Goal: Transaction & Acquisition: Subscribe to service/newsletter

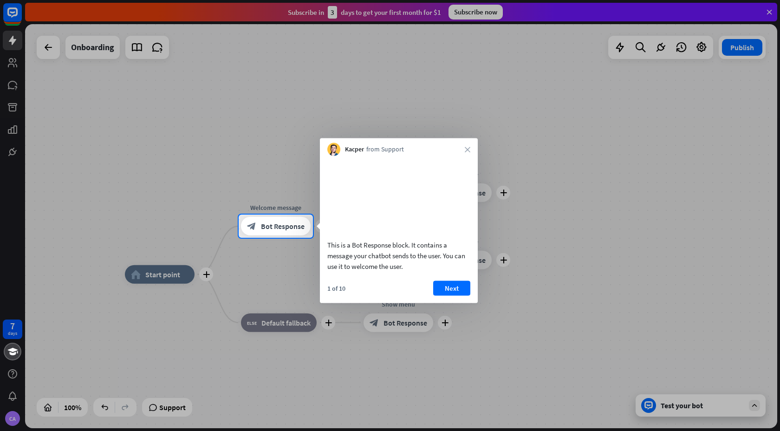
click at [477, 11] on div at bounding box center [390, 107] width 780 height 215
click at [10, 154] on div at bounding box center [390, 107] width 780 height 215
click at [12, 61] on div at bounding box center [390, 107] width 780 height 215
click at [774, 11] on div at bounding box center [390, 107] width 780 height 215
click at [450, 295] on button "Next" at bounding box center [451, 288] width 37 height 15
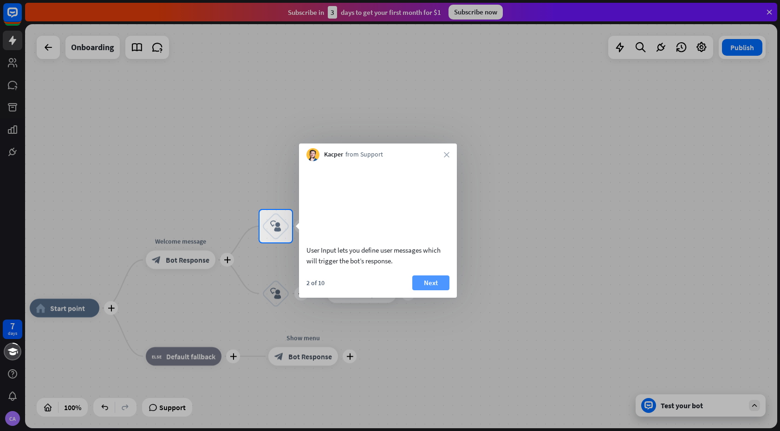
click at [426, 290] on button "Next" at bounding box center [431, 282] width 37 height 15
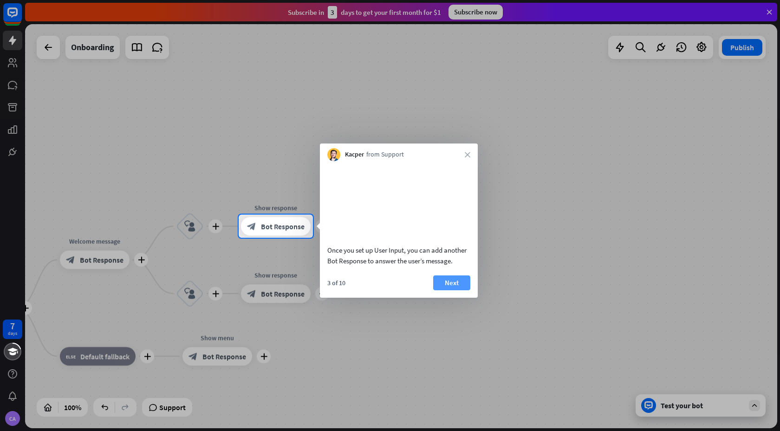
click at [441, 290] on button "Next" at bounding box center [451, 282] width 37 height 15
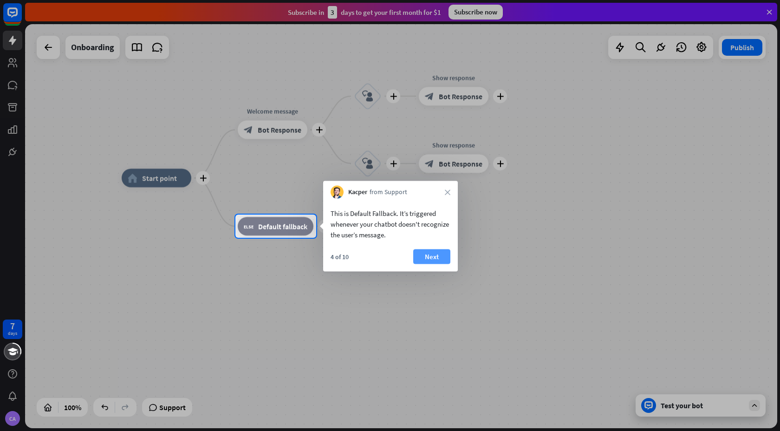
click at [432, 251] on button "Next" at bounding box center [431, 256] width 37 height 15
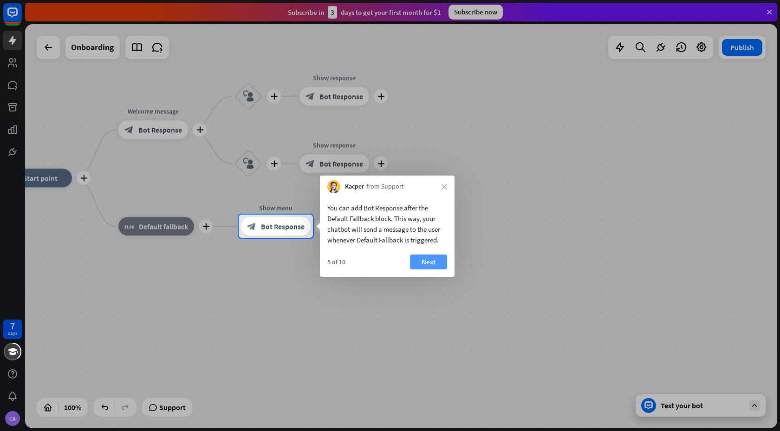
click at [420, 262] on button "Next" at bounding box center [428, 262] width 37 height 15
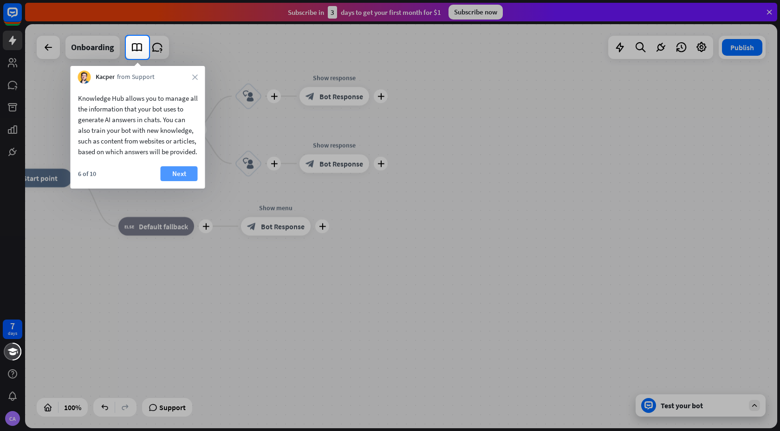
click at [180, 181] on button "Next" at bounding box center [179, 173] width 37 height 15
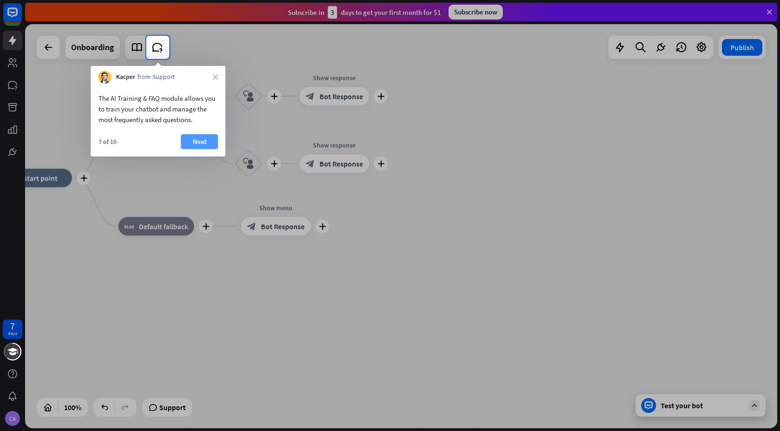
click at [201, 143] on button "Next" at bounding box center [199, 141] width 37 height 15
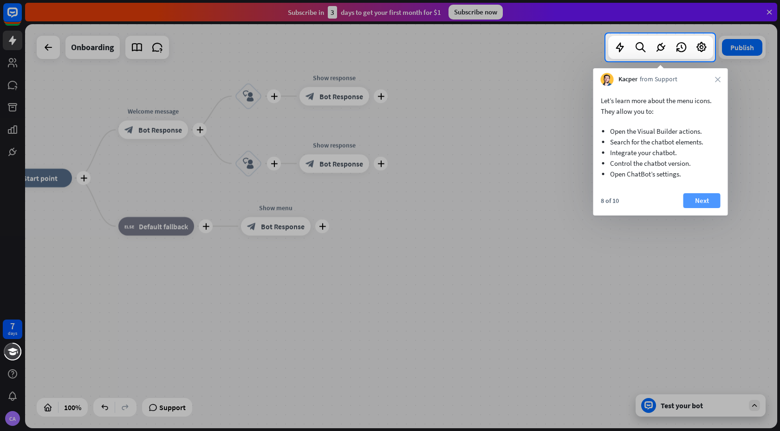
click at [701, 202] on button "Next" at bounding box center [702, 200] width 37 height 15
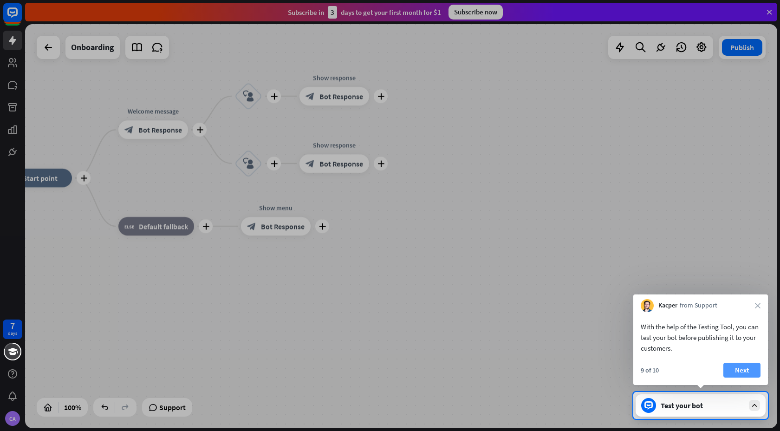
click at [734, 370] on button "Next" at bounding box center [742, 370] width 37 height 15
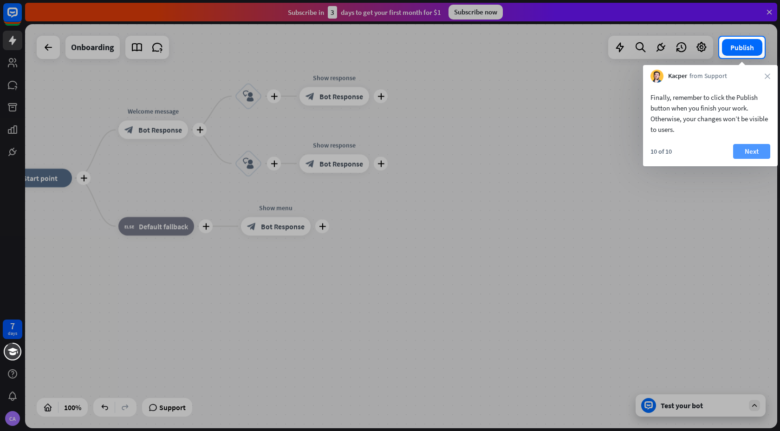
click at [755, 151] on button "Next" at bounding box center [752, 151] width 37 height 15
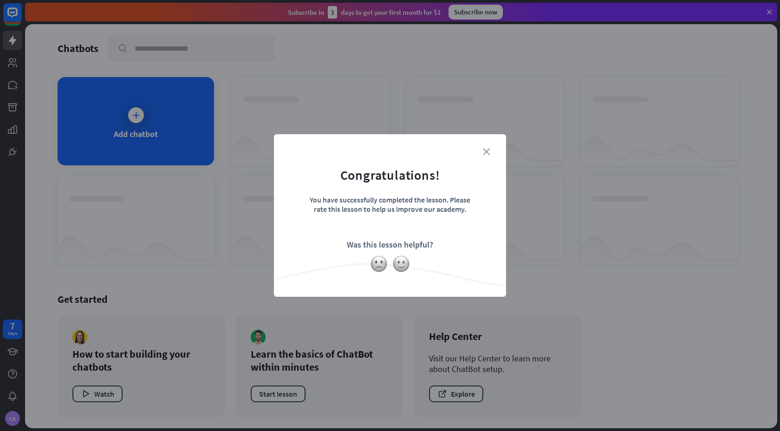
click at [488, 149] on icon "close" at bounding box center [486, 151] width 7 height 7
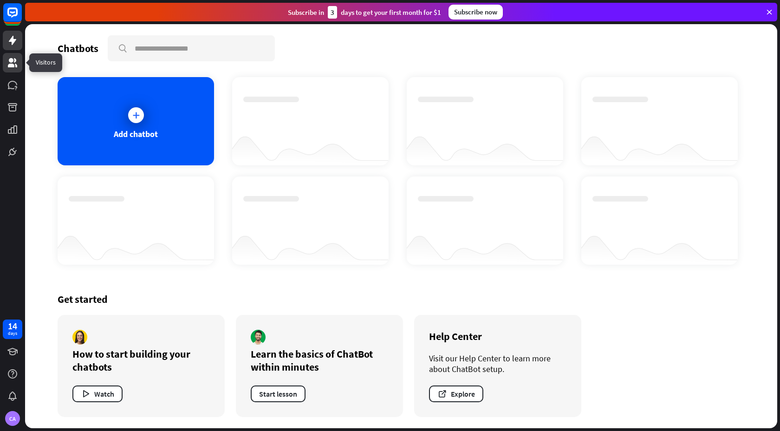
click at [13, 64] on icon at bounding box center [12, 62] width 9 height 9
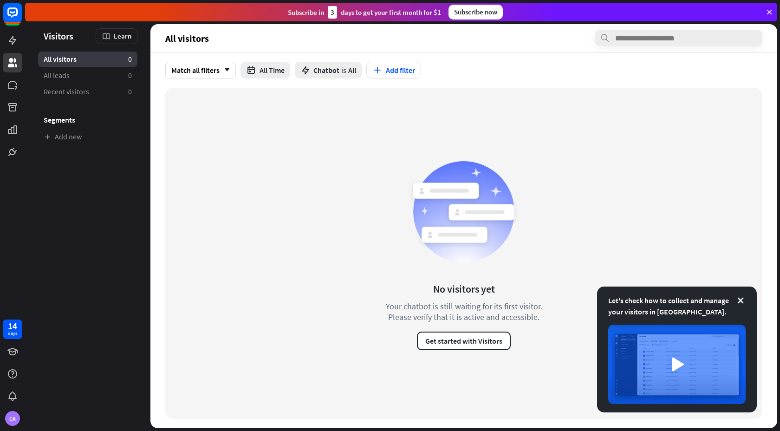
click at [473, 11] on div "Subscribe now" at bounding box center [476, 12] width 54 height 15
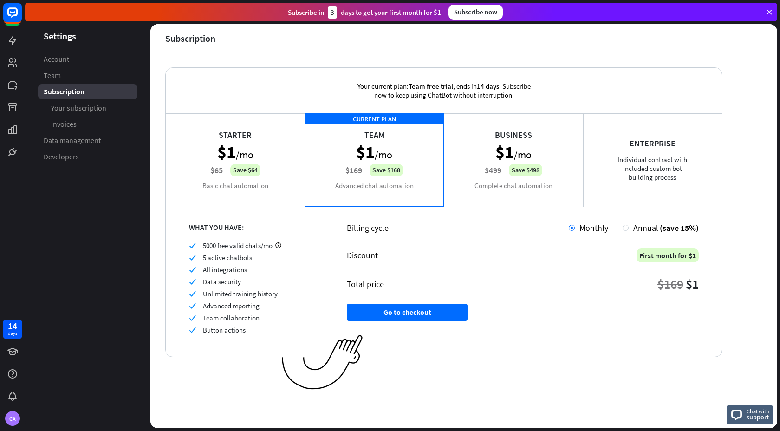
click at [272, 173] on div "Starter $1 /mo $65 Save $64 Basic chat automation" at bounding box center [235, 159] width 139 height 93
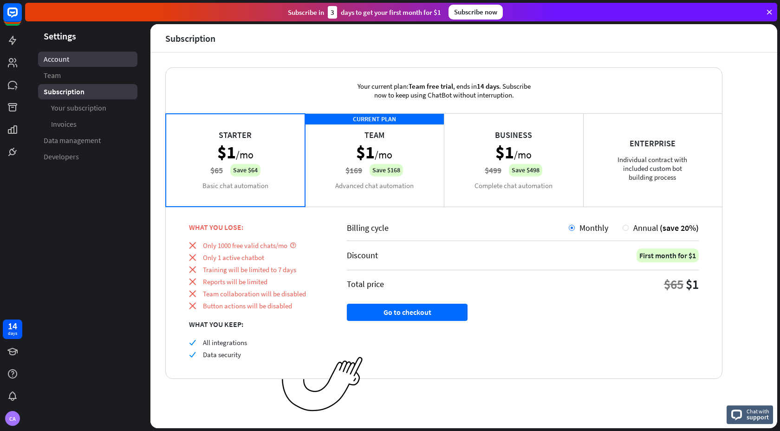
click at [72, 59] on link "Account" at bounding box center [87, 59] width 99 height 15
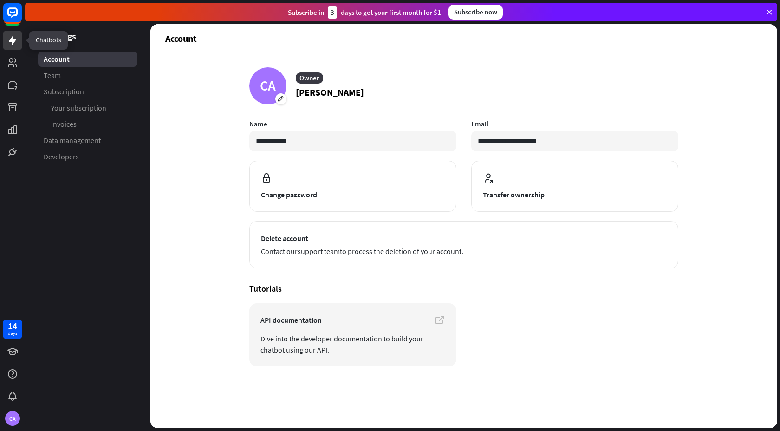
click at [18, 42] on icon at bounding box center [12, 40] width 11 height 11
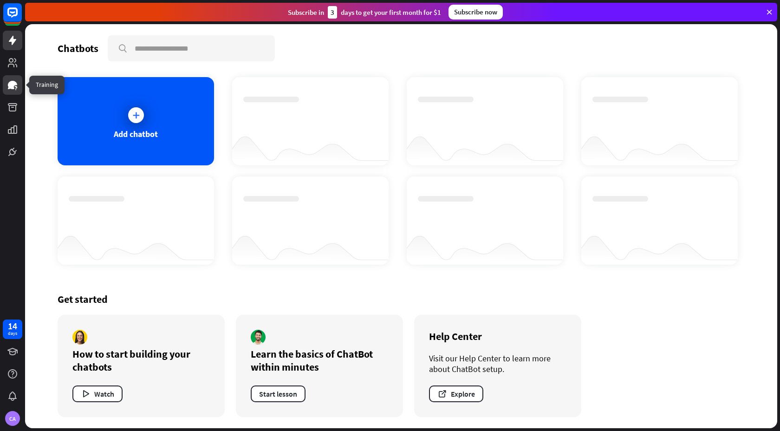
click at [13, 89] on icon at bounding box center [12, 84] width 11 height 11
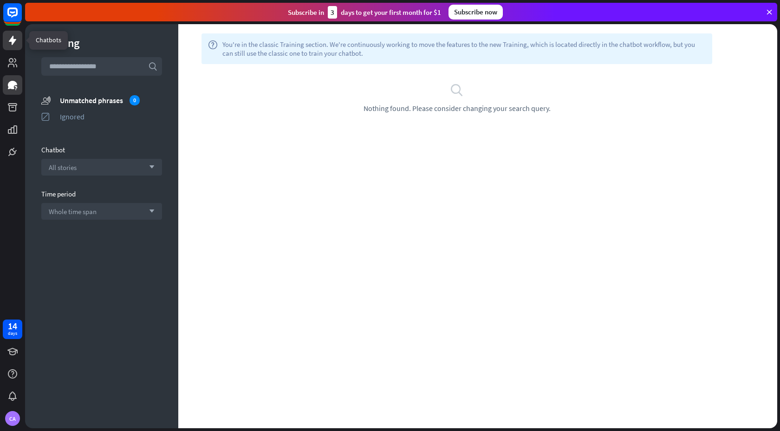
click at [11, 43] on icon at bounding box center [12, 40] width 11 height 11
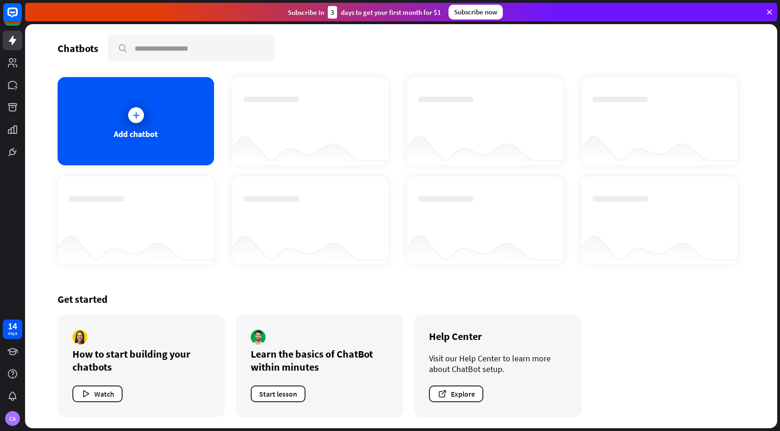
click at [771, 11] on icon at bounding box center [770, 12] width 8 height 8
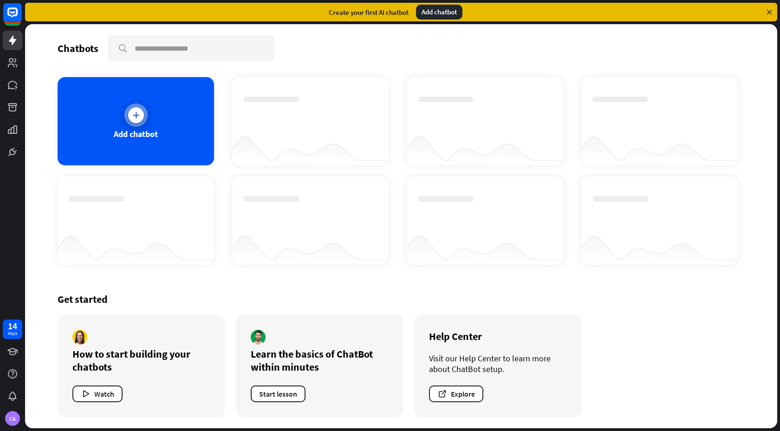
click at [148, 104] on div "Add chatbot" at bounding box center [136, 121] width 157 height 88
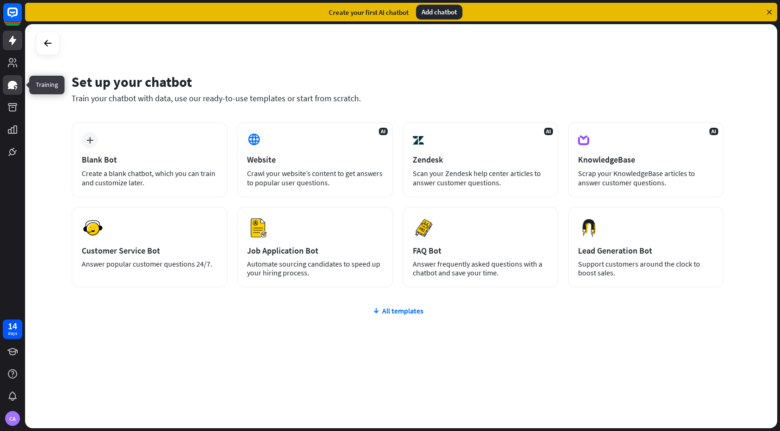
click at [10, 89] on icon at bounding box center [12, 84] width 11 height 11
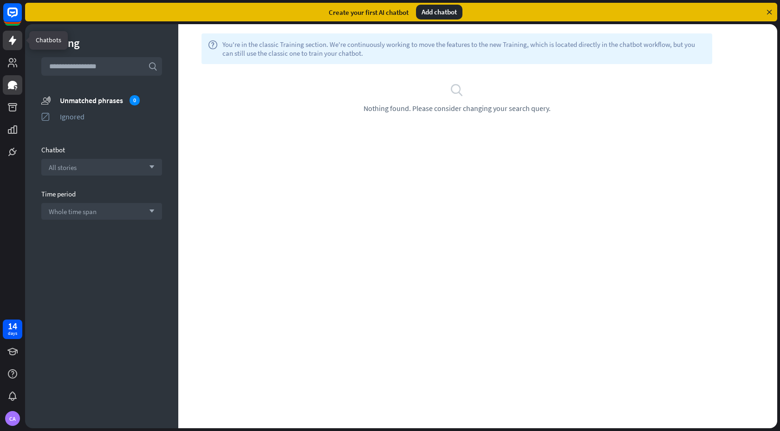
click at [12, 39] on icon at bounding box center [12, 40] width 7 height 9
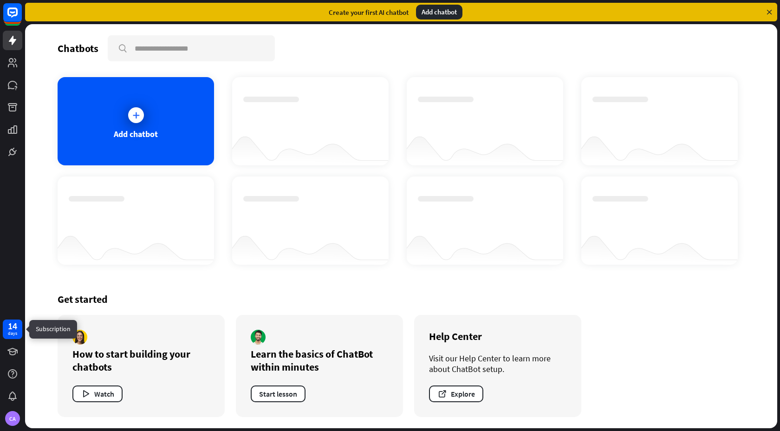
click at [6, 325] on div "14 days" at bounding box center [13, 330] width 20 height 20
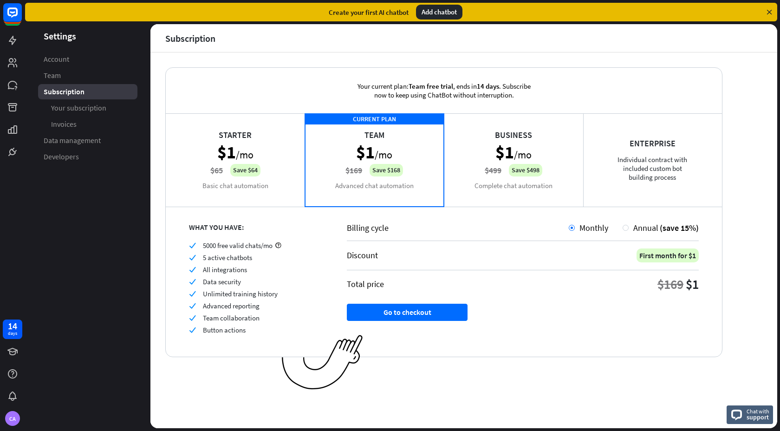
click at [250, 148] on div "Starter $1 /mo $65 Save $64 Basic chat automation" at bounding box center [235, 159] width 139 height 93
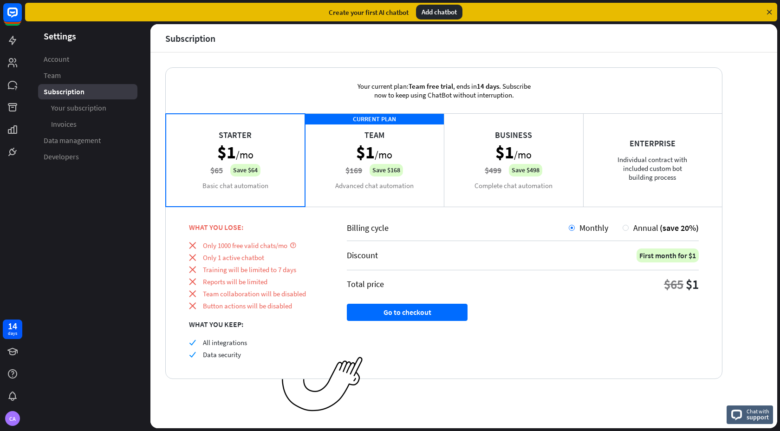
click at [259, 182] on div "Starter $1 /mo $65 Save $64 Basic chat automation" at bounding box center [235, 159] width 139 height 93
drag, startPoint x: 270, startPoint y: 185, endPoint x: 245, endPoint y: 172, distance: 28.3
click at [245, 172] on div "Starter $1 /mo $65 Save $64 Basic chat automation" at bounding box center [235, 159] width 139 height 93
drag, startPoint x: 406, startPoint y: 84, endPoint x: 498, endPoint y: 88, distance: 92.1
click at [498, 88] on div "Your current plan: Team free trial , ends [DATE] . Subscribe now to keep using …" at bounding box center [444, 91] width 200 height 46
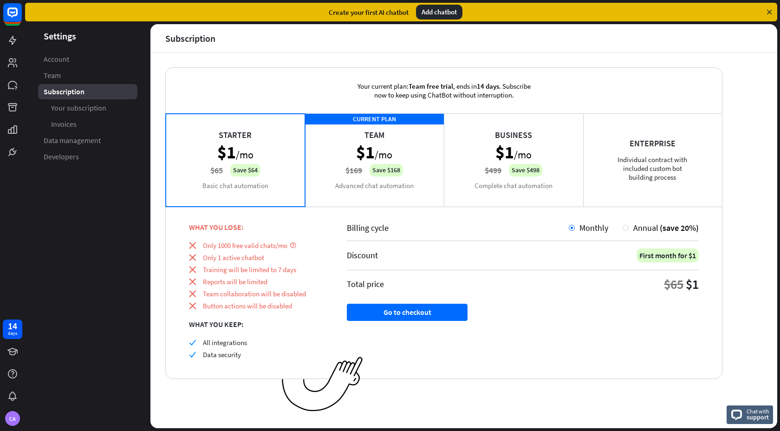
click at [388, 153] on div "CURRENT PLAN Team $1 /mo $169 Save $168 Advanced chat automation" at bounding box center [374, 159] width 139 height 93
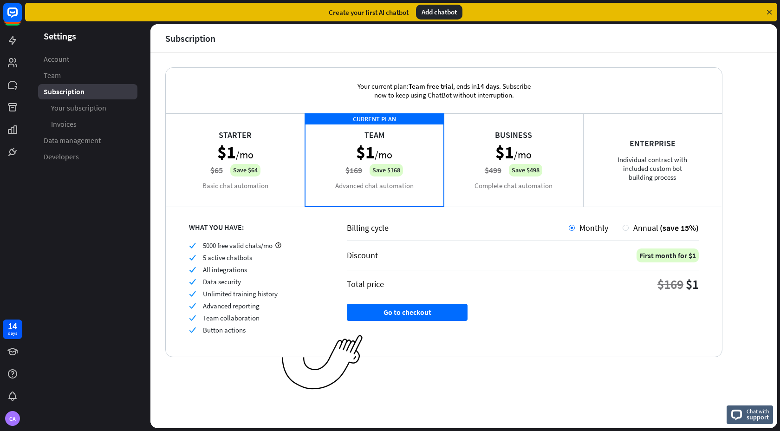
click at [229, 163] on div "Starter $1 /mo $65 Save $64 Basic chat automation" at bounding box center [235, 159] width 139 height 93
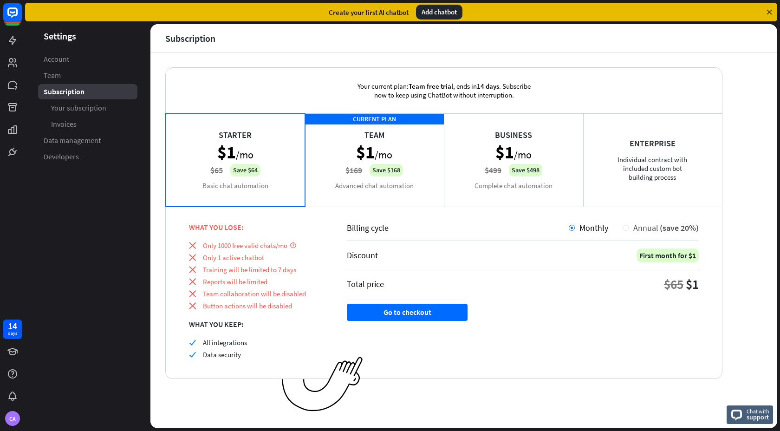
click at [628, 224] on div "Annual (save 20%)" at bounding box center [661, 228] width 76 height 11
